Goal: Information Seeking & Learning: Learn about a topic

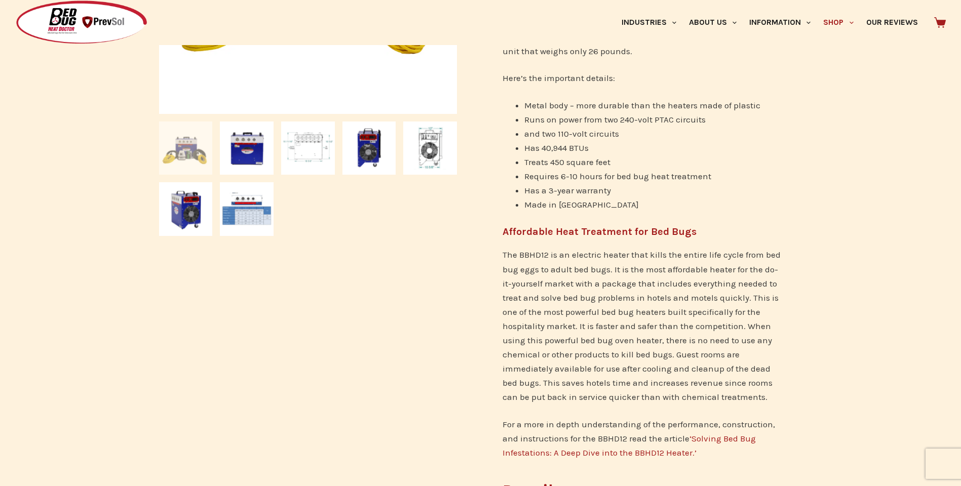
scroll to position [405, 0]
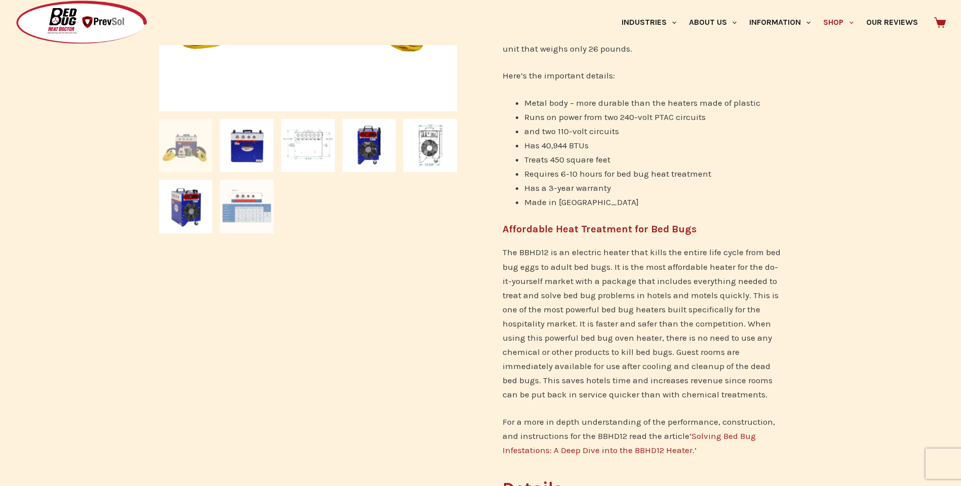
click at [250, 205] on img at bounding box center [247, 207] width 54 height 54
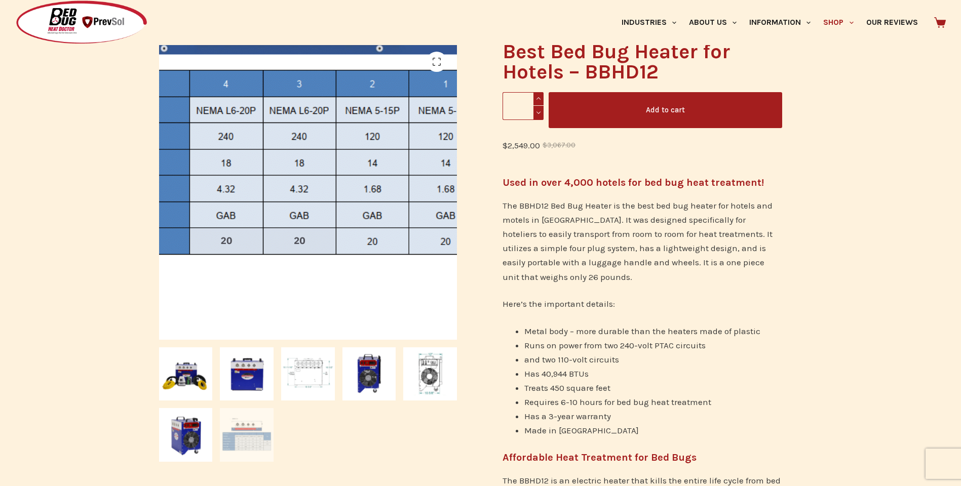
scroll to position [152, 0]
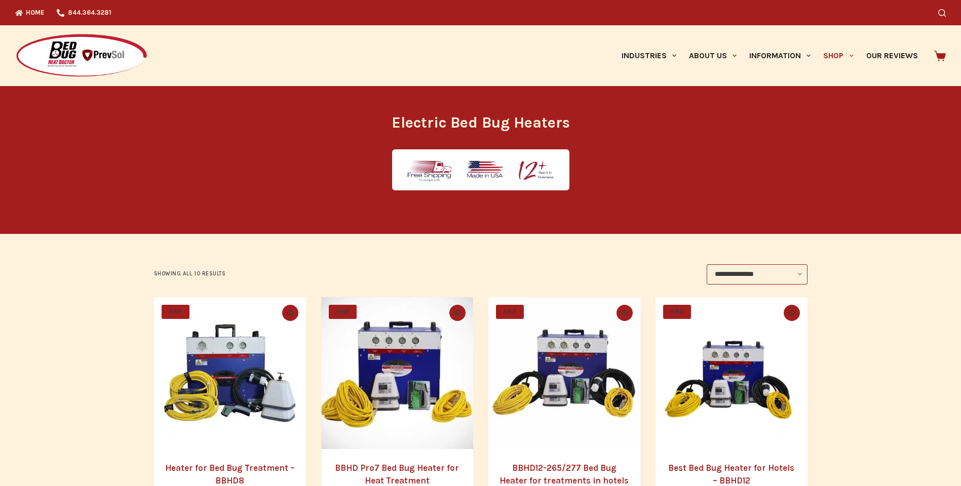
click at [708, 375] on img "Best Bed Bug Heater for Hotels - BBHD12" at bounding box center [731, 373] width 152 height 152
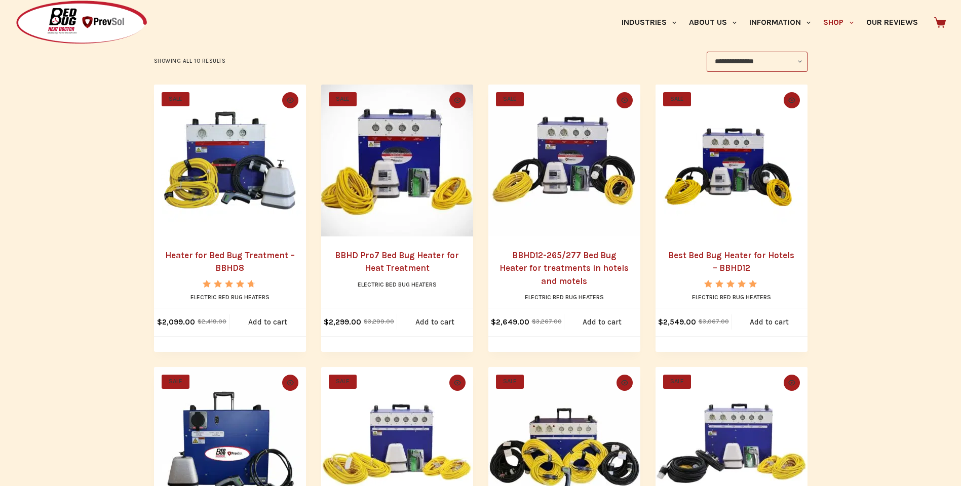
scroll to position [152, 0]
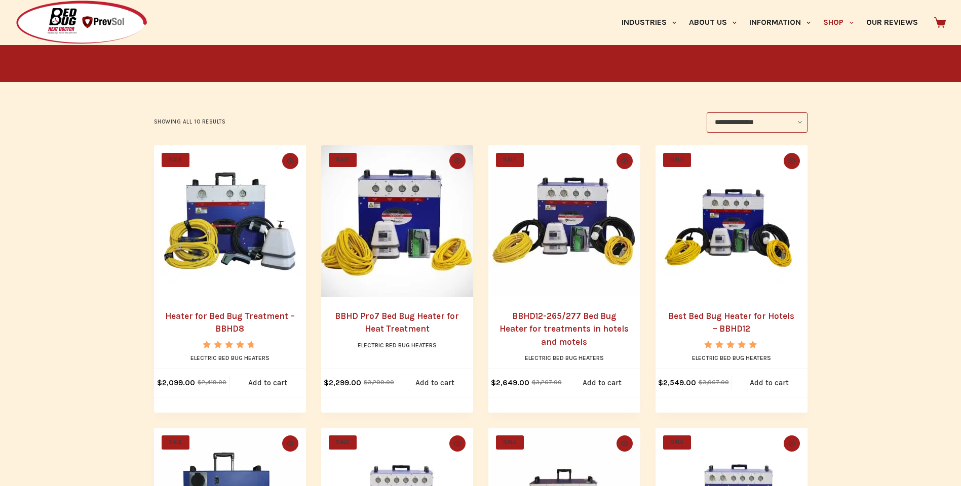
click at [398, 329] on link "BBHD Pro7 Bed Bug Heater for Heat Treatment" at bounding box center [397, 322] width 124 height 23
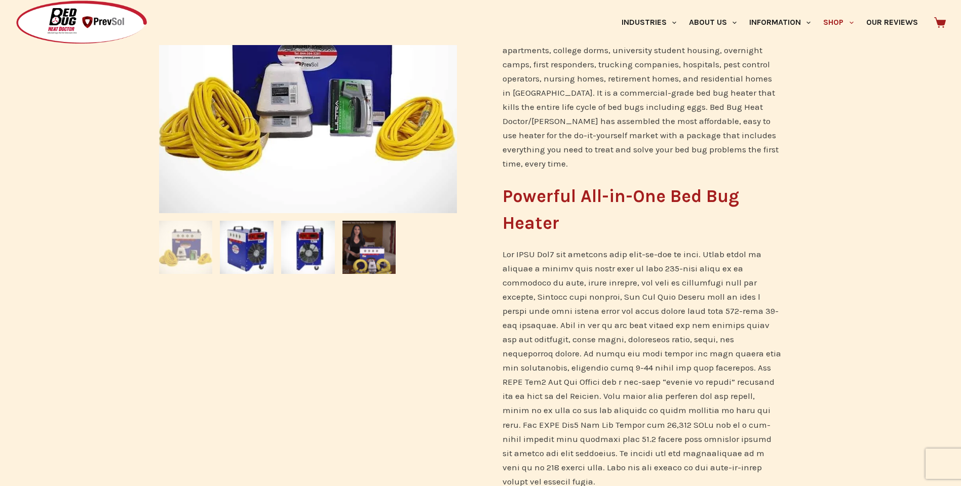
scroll to position [304, 0]
click at [365, 242] on img at bounding box center [369, 247] width 54 height 54
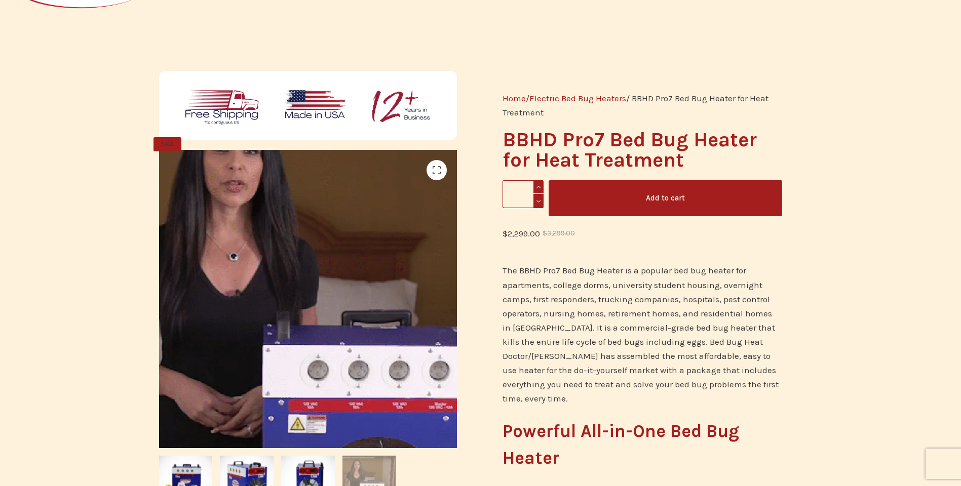
scroll to position [51, 0]
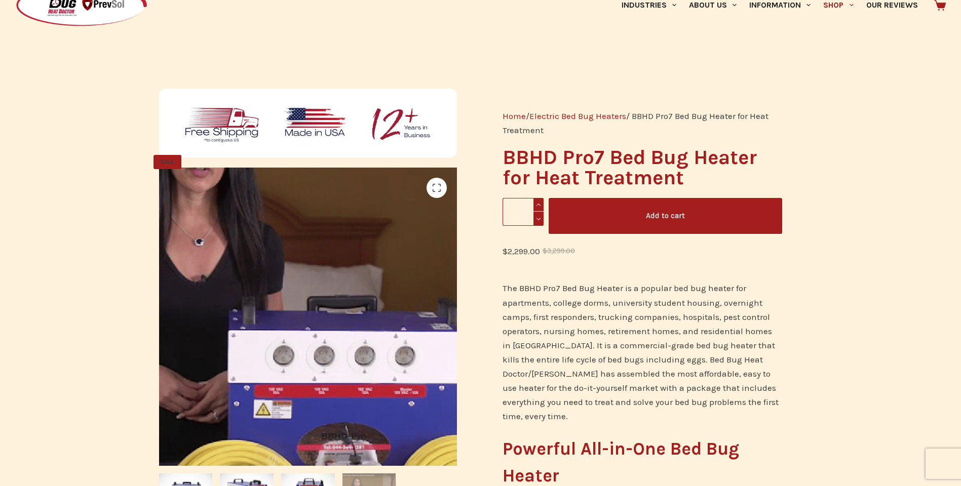
click at [290, 315] on img at bounding box center [323, 318] width 547 height 547
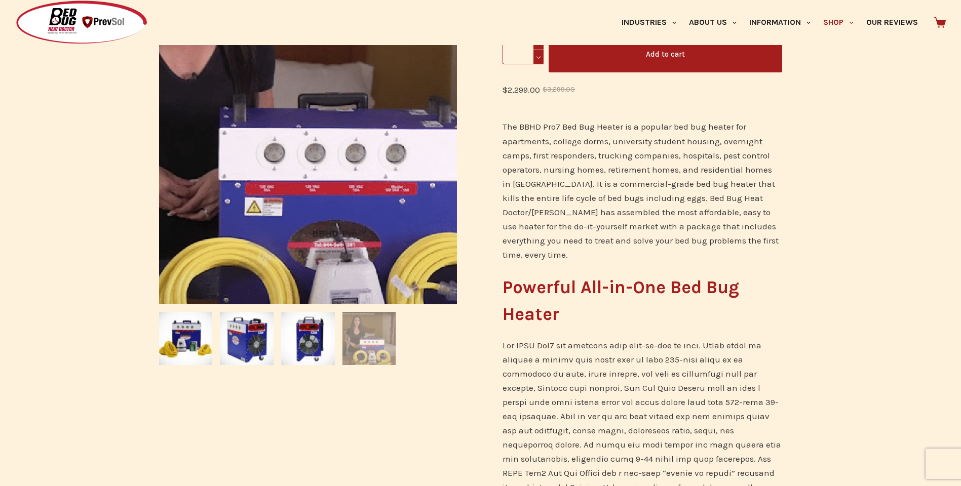
scroll to position [166, 0]
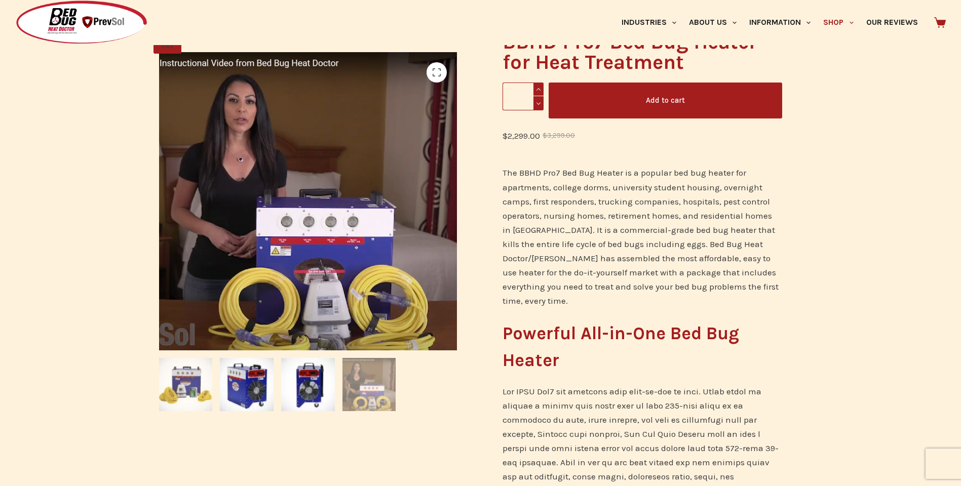
click at [193, 384] on img at bounding box center [186, 385] width 54 height 54
